Goal: Task Accomplishment & Management: Use online tool/utility

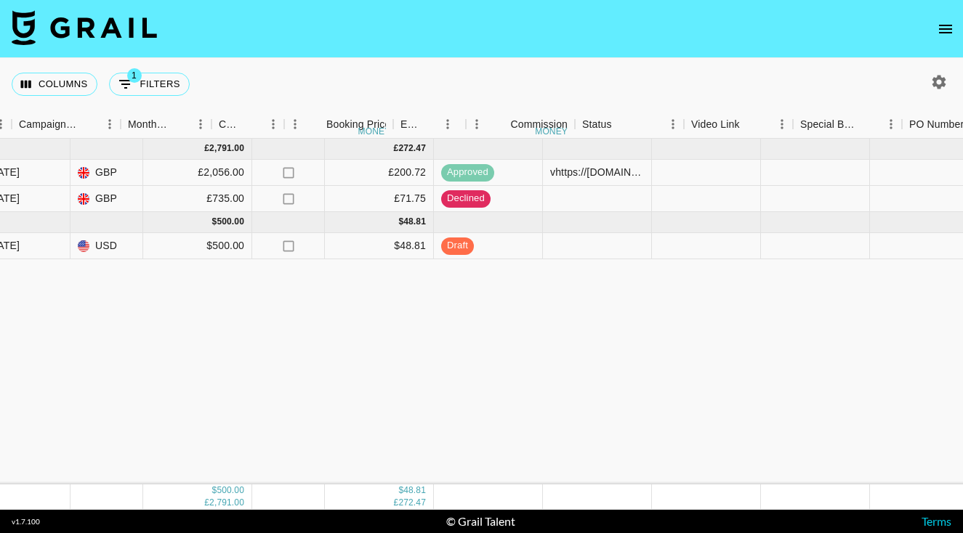
scroll to position [0, 867]
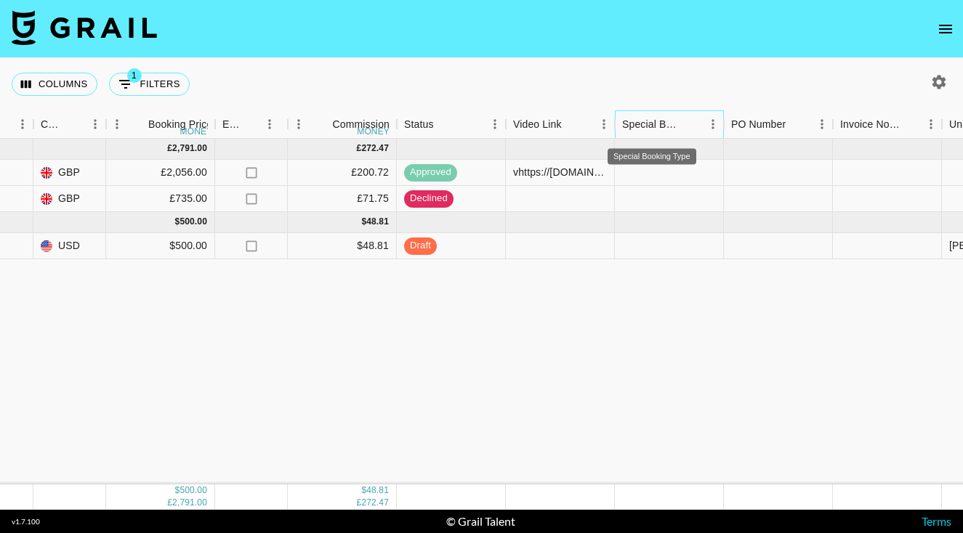
click at [660, 128] on div "Special Booking Type" at bounding box center [652, 124] width 60 height 28
click at [879, 348] on div "[DATE] ( 2 ) £ 2,791.00 £ 272.47 rec3QXV4FWqFUlz2M styleangelfit [PERSON_NAME][…" at bounding box center [339, 312] width 2412 height 346
click at [649, 243] on div at bounding box center [669, 246] width 109 height 26
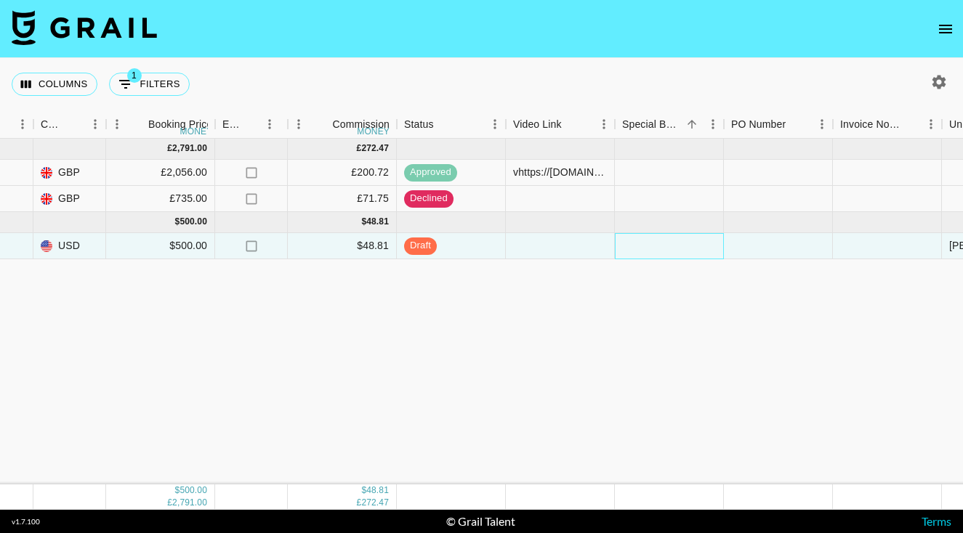
click at [655, 249] on div at bounding box center [669, 246] width 109 height 26
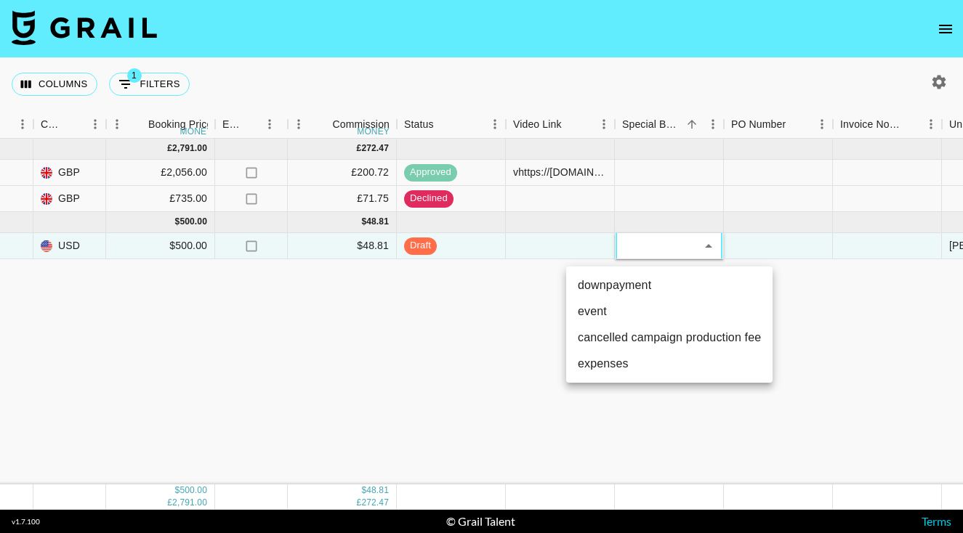
click at [655, 249] on div at bounding box center [481, 266] width 963 height 533
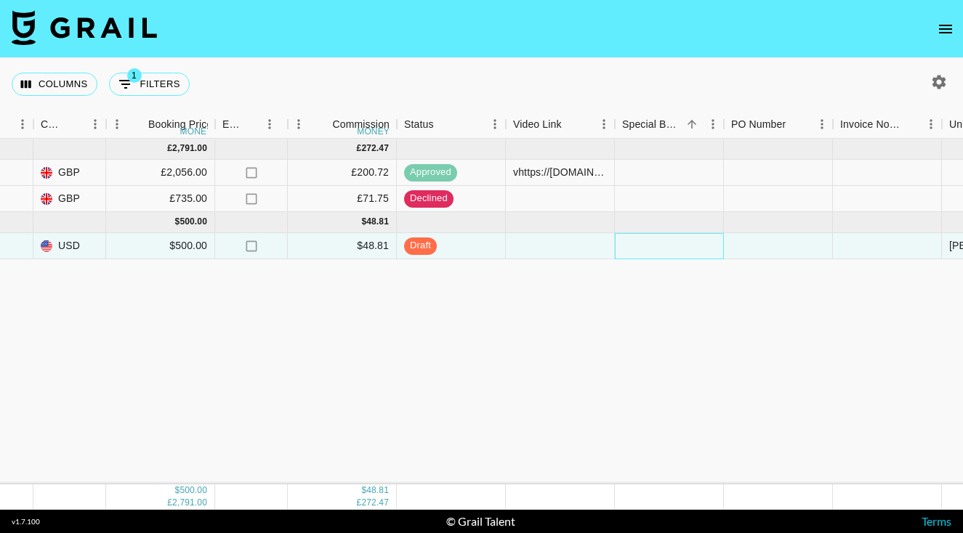
click at [655, 249] on div at bounding box center [669, 246] width 109 height 26
click at [649, 248] on div at bounding box center [669, 246] width 109 height 26
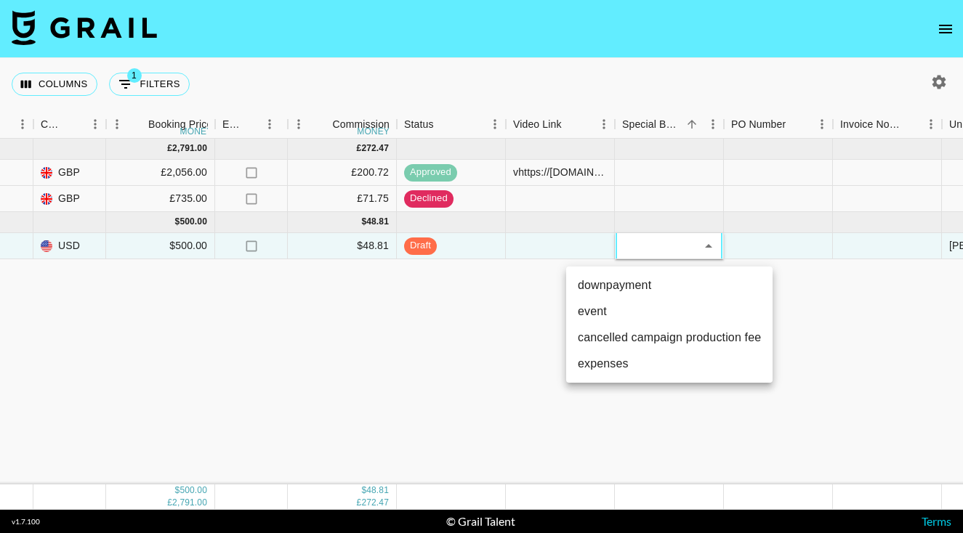
click at [638, 286] on li "downpayment" at bounding box center [669, 285] width 206 height 26
type input "downpayment"
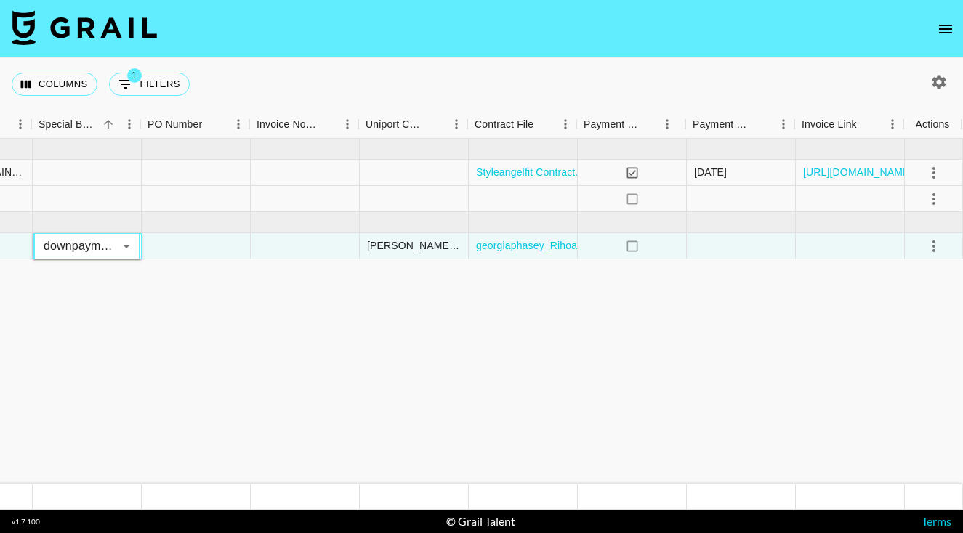
scroll to position [0, 1449]
click at [940, 245] on icon "select merge strategy" at bounding box center [933, 246] width 17 height 17
click at [910, 387] on div "Approve" at bounding box center [902, 381] width 44 height 17
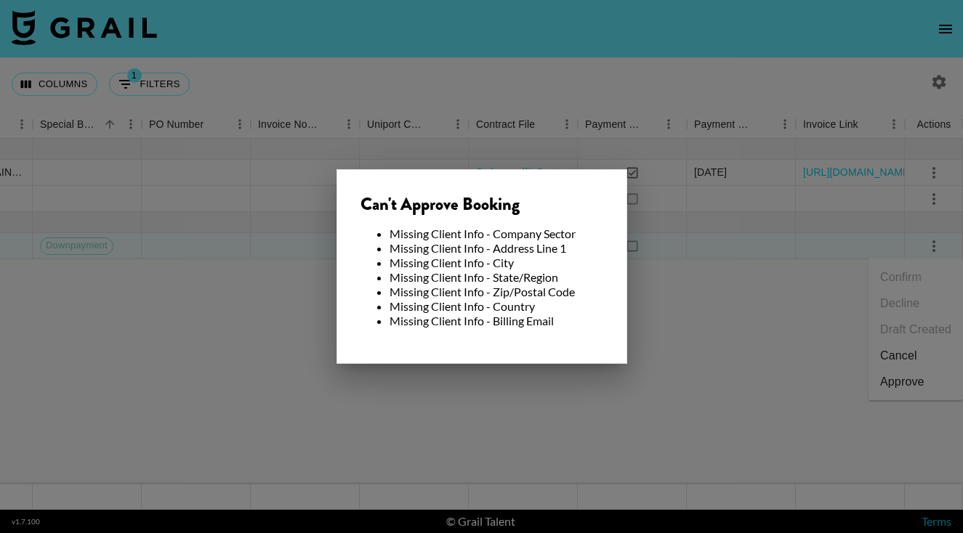
click at [679, 361] on div at bounding box center [481, 266] width 963 height 533
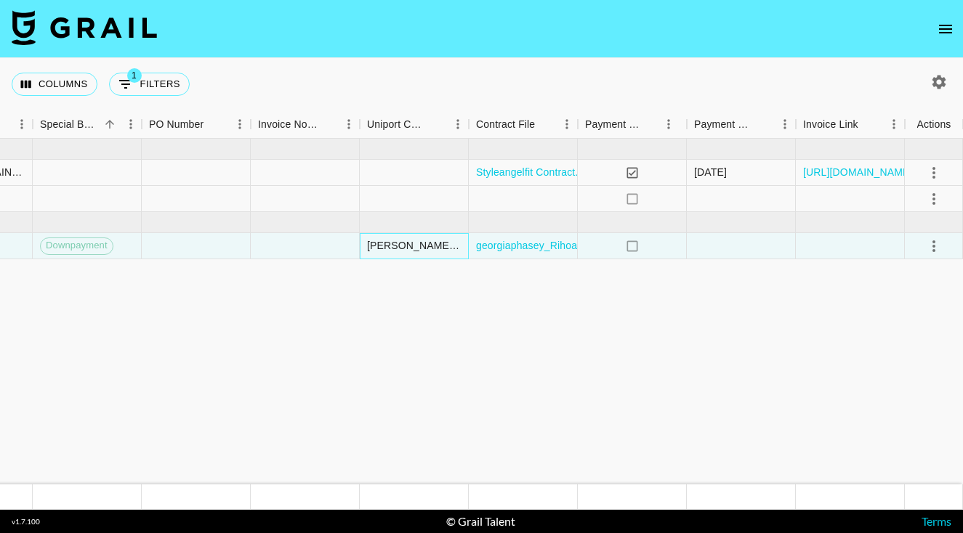
click at [401, 250] on div "[PERSON_NAME][EMAIL_ADDRESS][DOMAIN_NAME]" at bounding box center [414, 245] width 94 height 15
drag, startPoint x: 378, startPoint y: 246, endPoint x: 445, endPoint y: 251, distance: 67.8
click at [445, 251] on div "[PERSON_NAME][EMAIL_ADDRESS][DOMAIN_NAME]" at bounding box center [414, 245] width 94 height 15
click at [933, 254] on icon "select merge strategy" at bounding box center [933, 246] width 17 height 17
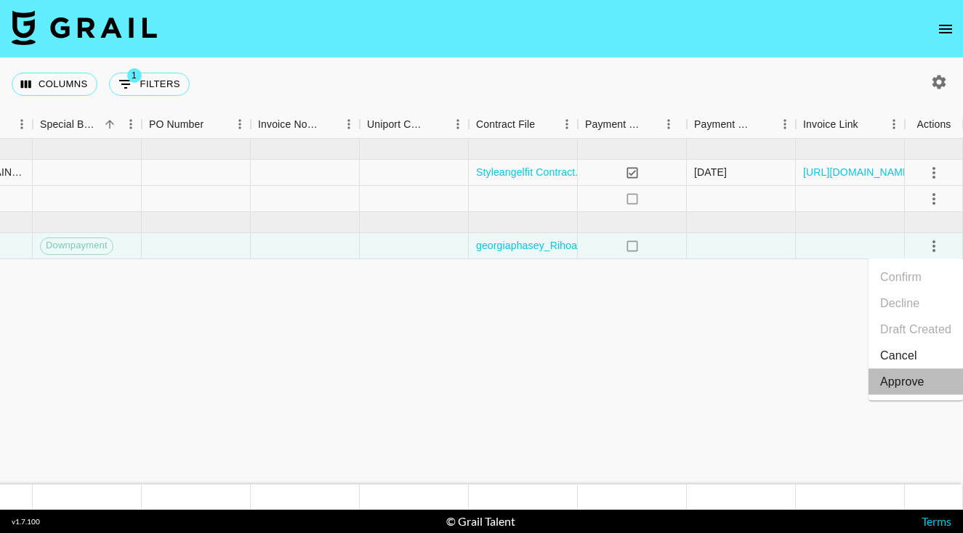
click at [893, 389] on div "Approve" at bounding box center [902, 381] width 44 height 17
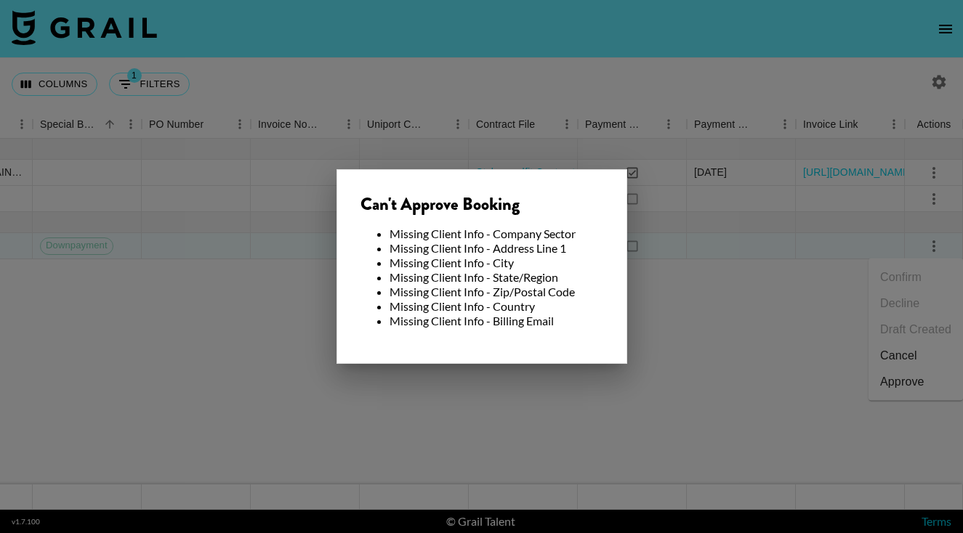
click at [734, 426] on div at bounding box center [481, 266] width 963 height 533
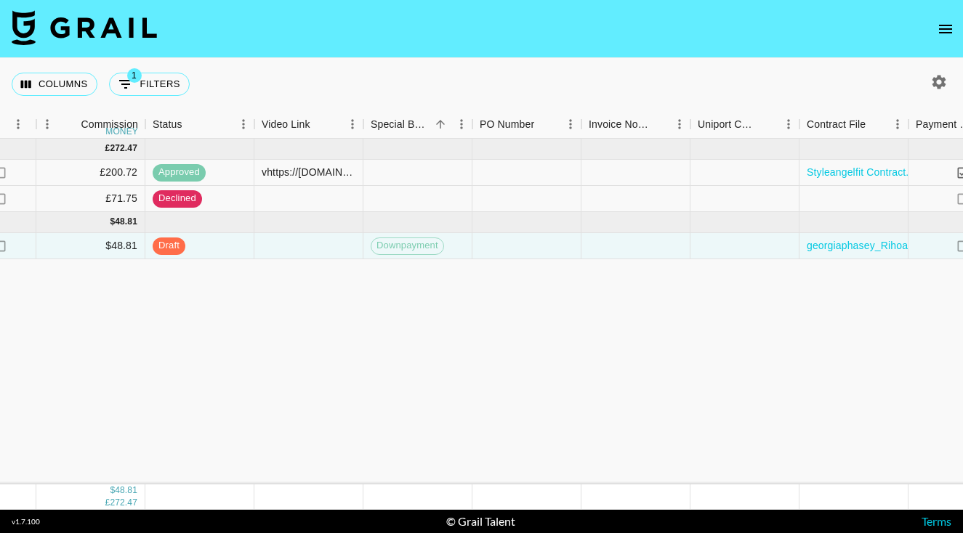
scroll to position [0, 1154]
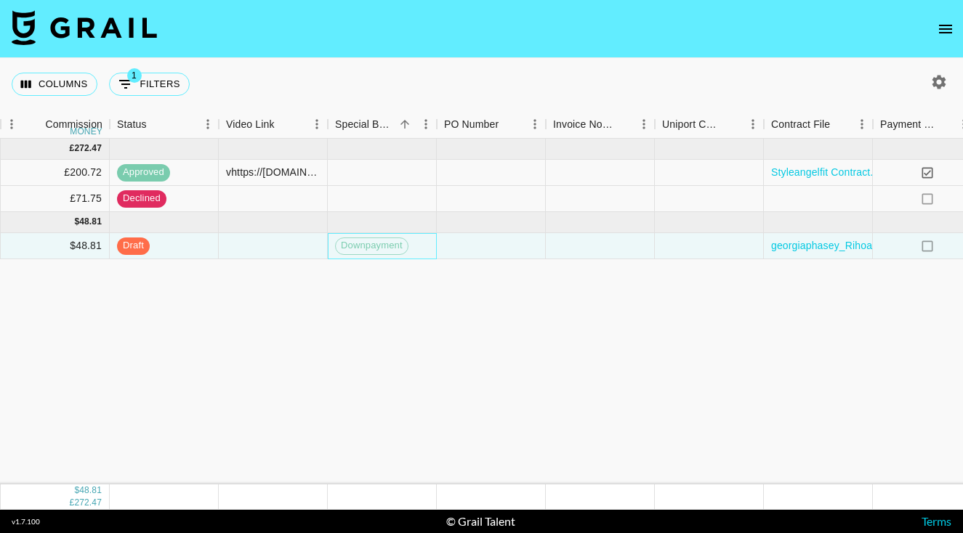
click at [410, 246] on div "Downpayment" at bounding box center [382, 246] width 109 height 26
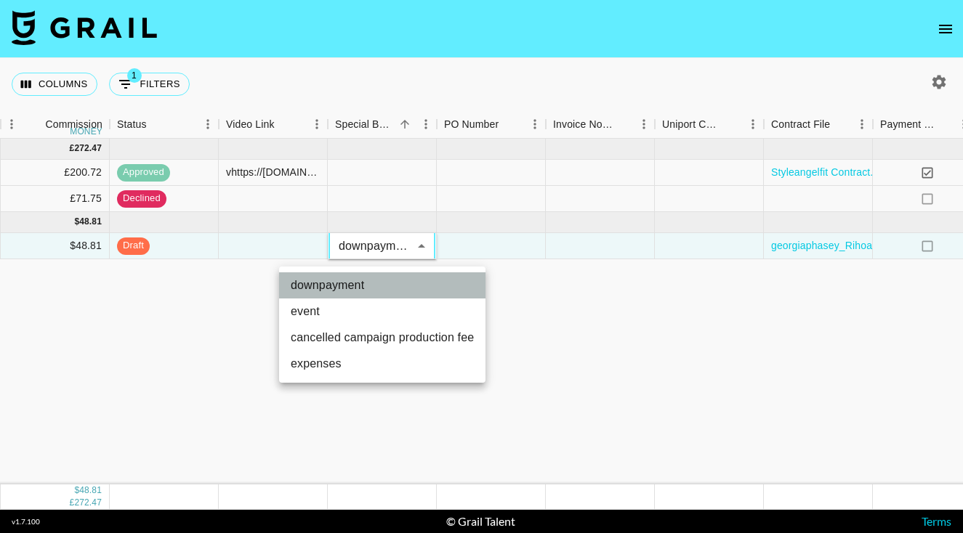
click at [365, 288] on li "downpayment" at bounding box center [382, 285] width 206 height 26
click at [625, 314] on div at bounding box center [481, 266] width 963 height 533
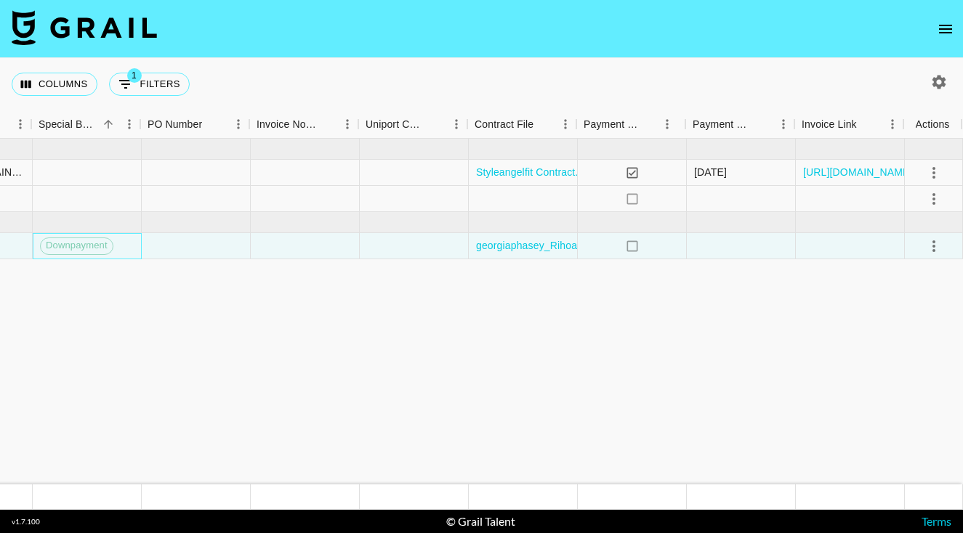
scroll to position [0, 1449]
click at [926, 246] on icon "select merge strategy" at bounding box center [933, 246] width 17 height 17
click at [892, 381] on div "Approve" at bounding box center [902, 381] width 44 height 17
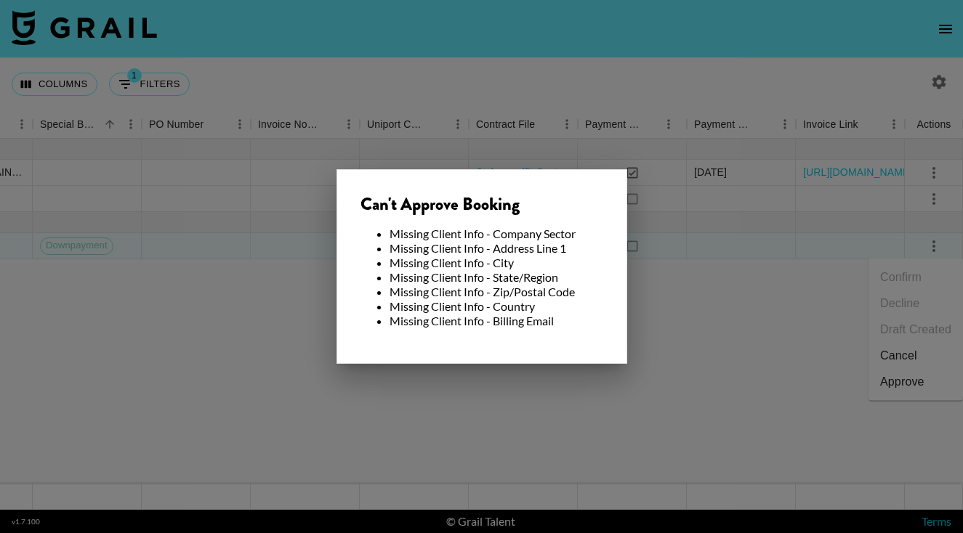
click at [775, 369] on div at bounding box center [481, 266] width 963 height 533
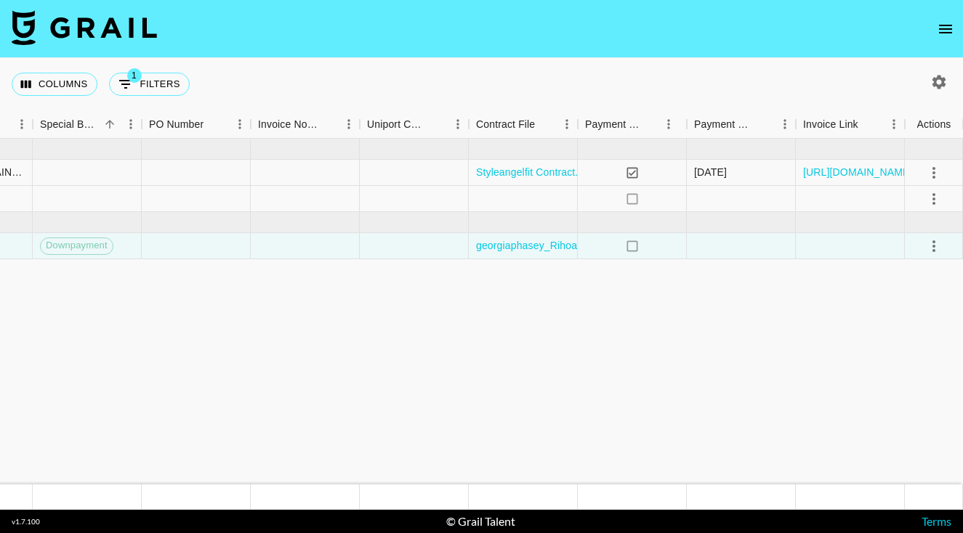
click at [572, 1] on nav at bounding box center [481, 29] width 963 height 58
click at [938, 243] on icon "select merge strategy" at bounding box center [933, 246] width 17 height 17
click at [921, 386] on div "Approve" at bounding box center [902, 381] width 44 height 17
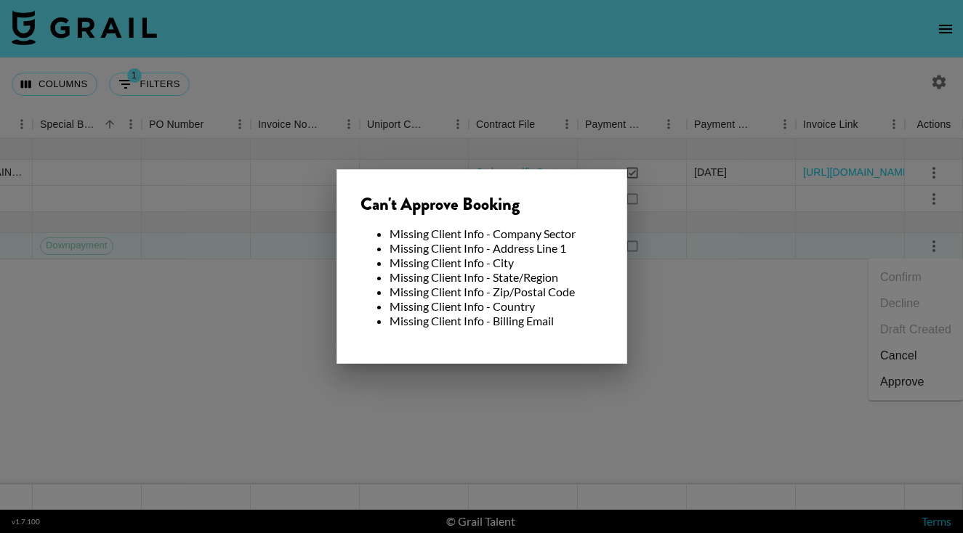
click at [728, 394] on div at bounding box center [481, 266] width 963 height 533
